Goal: Task Accomplishment & Management: Use online tool/utility

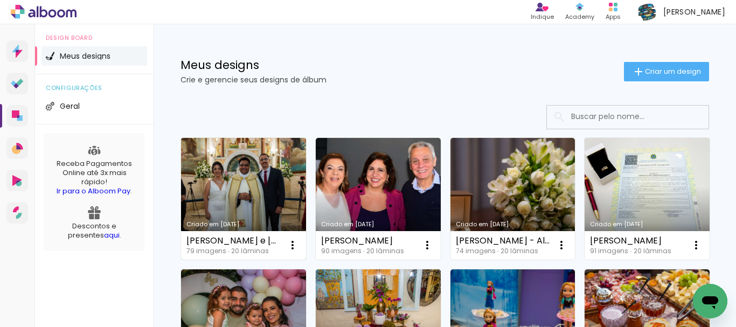
click at [259, 176] on link "Criado em [DATE]" at bounding box center [243, 199] width 125 height 122
